Goal: Information Seeking & Learning: Learn about a topic

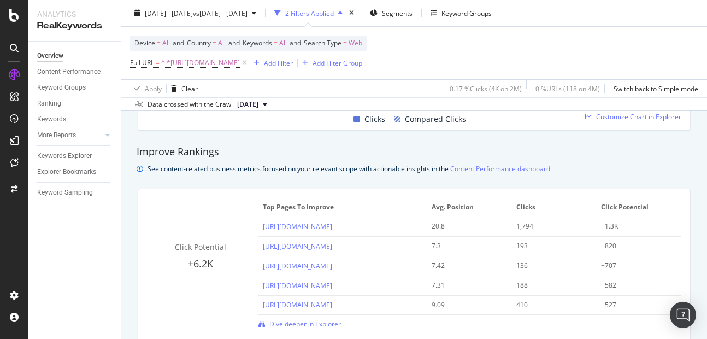
scroll to position [645, 0]
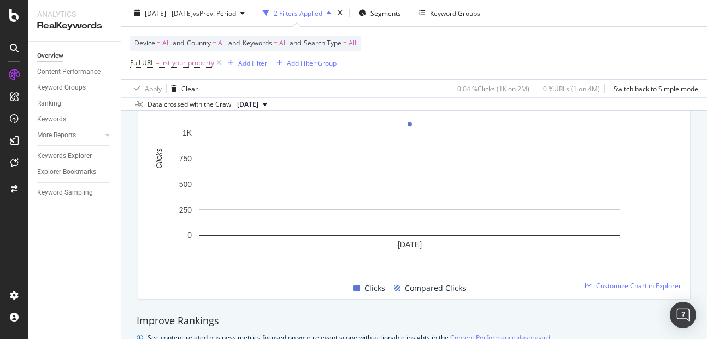
scroll to position [548, 0]
